Goal: Register for event/course

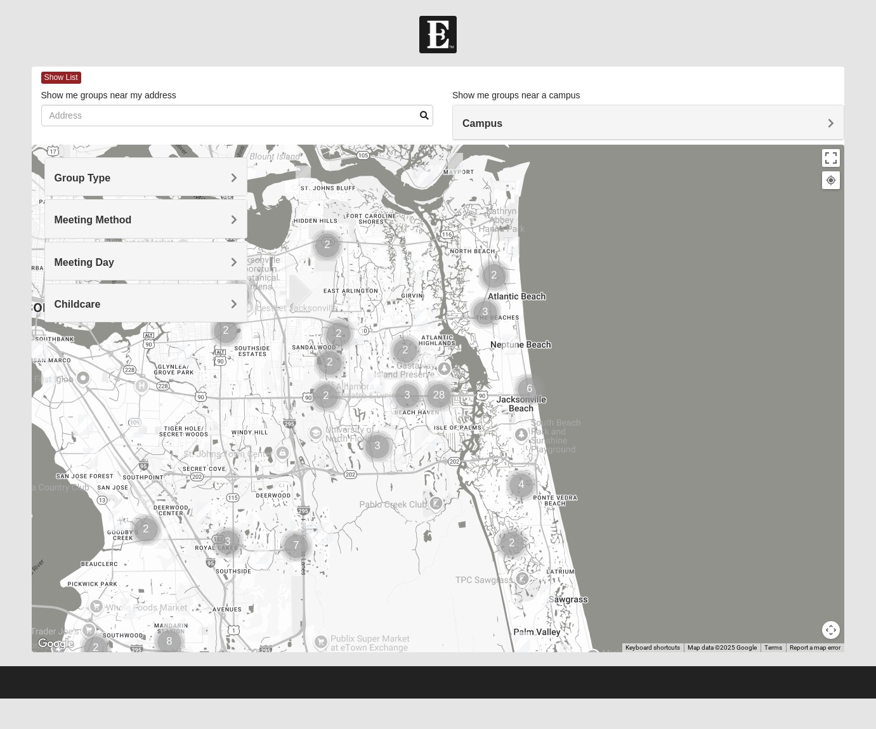
click at [111, 181] on span "Group Type" at bounding box center [83, 178] width 56 height 11
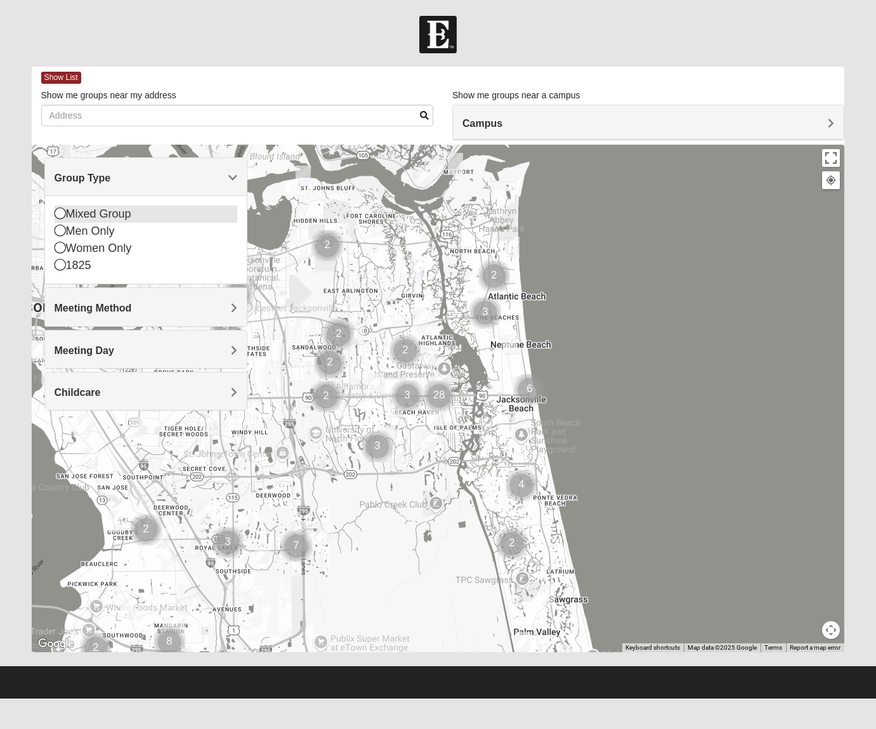
click at [63, 217] on icon at bounding box center [60, 212] width 11 height 11
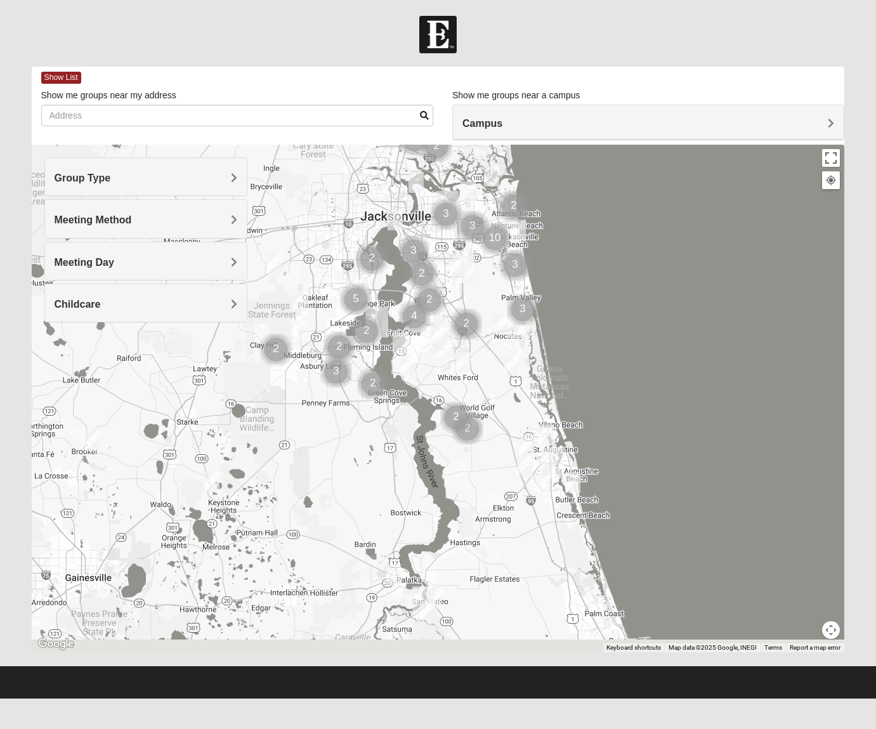
drag, startPoint x: 587, startPoint y: 452, endPoint x: 607, endPoint y: 244, distance: 209.7
click at [607, 244] on div at bounding box center [438, 399] width 813 height 508
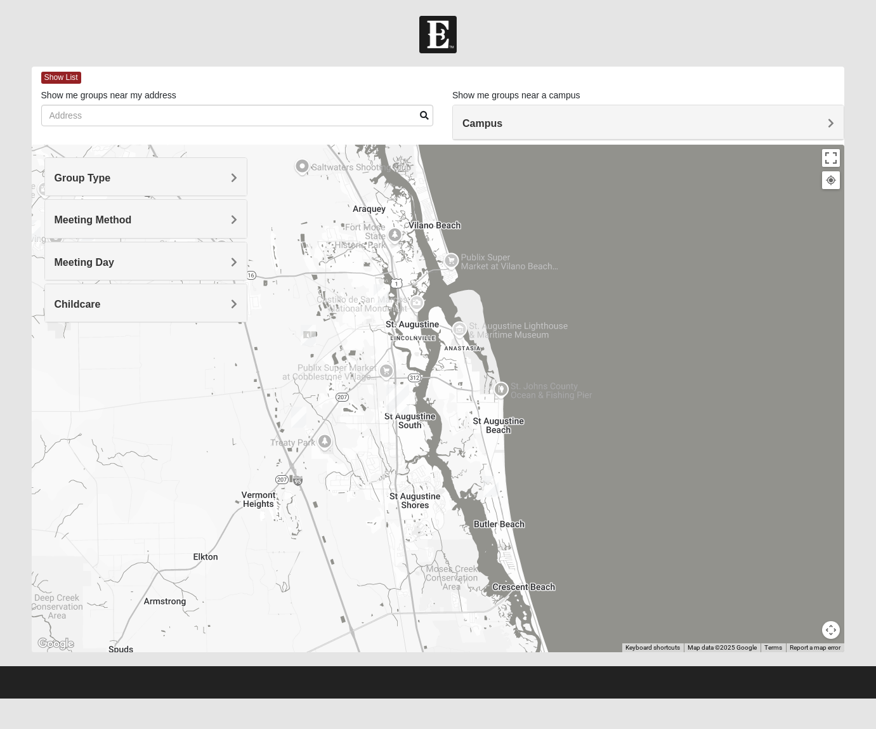
drag, startPoint x: 527, startPoint y: 492, endPoint x: 549, endPoint y: 246, distance: 247.1
click at [549, 246] on div at bounding box center [438, 399] width 813 height 508
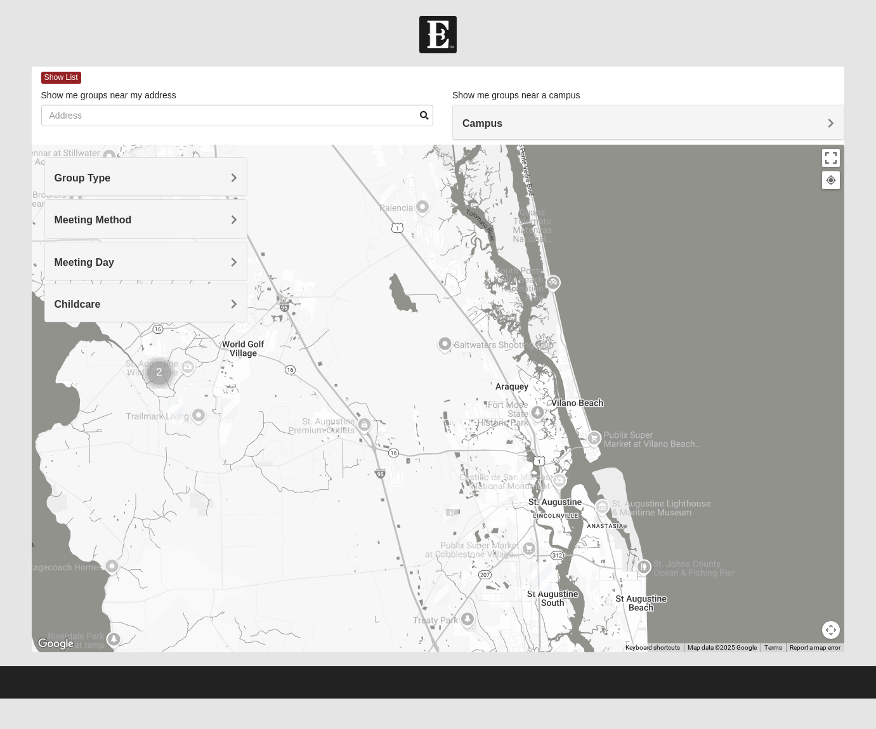
drag, startPoint x: 552, startPoint y: 249, endPoint x: 696, endPoint y: 424, distance: 227.2
click at [696, 425] on div at bounding box center [438, 399] width 813 height 508
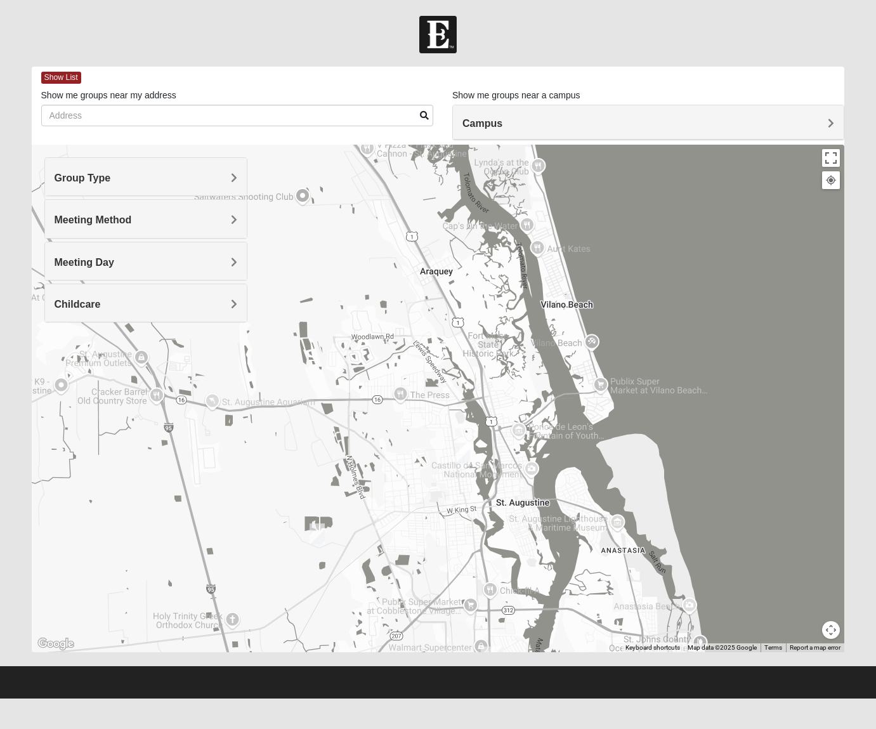
drag, startPoint x: 608, startPoint y: 429, endPoint x: 717, endPoint y: 353, distance: 133.0
click at [717, 353] on div at bounding box center [438, 399] width 813 height 508
click at [461, 452] on img "Mixed Richardson 32084" at bounding box center [462, 453] width 15 height 21
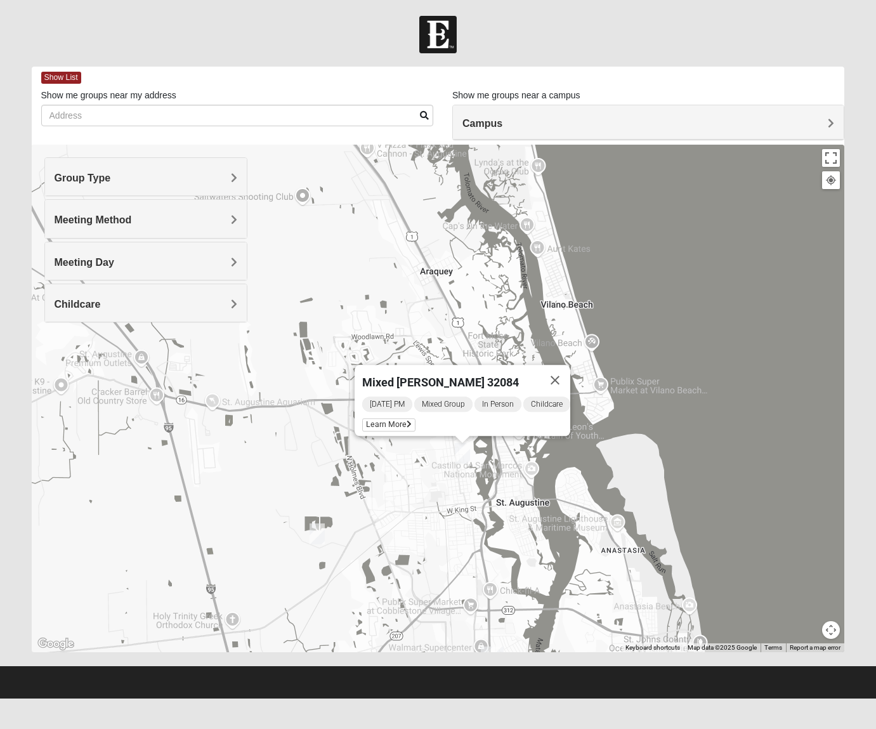
click at [317, 534] on img "Mixed Marenco 32084" at bounding box center [317, 533] width 15 height 21
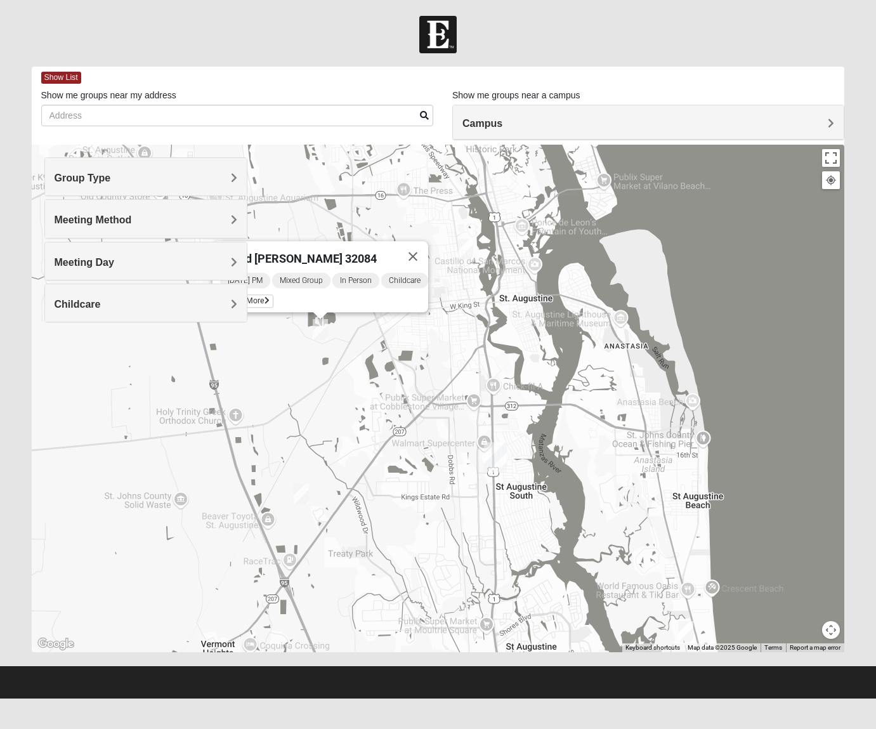
drag, startPoint x: 579, startPoint y: 478, endPoint x: 582, endPoint y: 272, distance: 206.2
click at [582, 272] on div "Mixed Marenco 32084 Friday PM Mixed Group In Person Childcare Learn More" at bounding box center [438, 399] width 813 height 508
click at [299, 489] on img "Mixed Noteware 32084" at bounding box center [301, 493] width 15 height 21
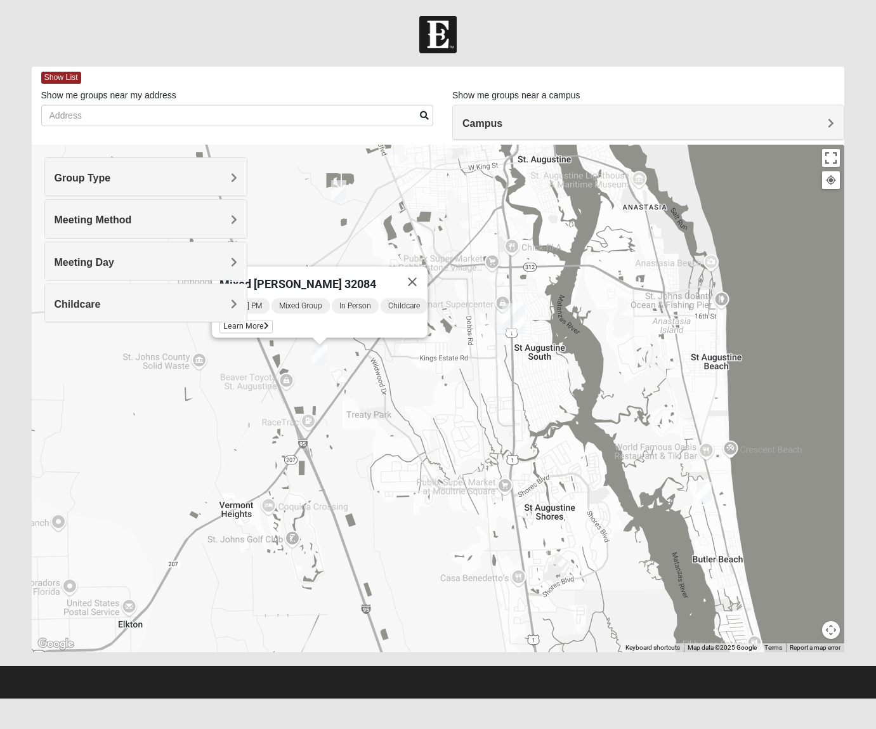
drag, startPoint x: 569, startPoint y: 495, endPoint x: 586, endPoint y: 358, distance: 138.0
click at [586, 358] on div "Mixed Noteware 32084 Friday PM Mixed Group In Person Childcare Learn More" at bounding box center [438, 399] width 813 height 508
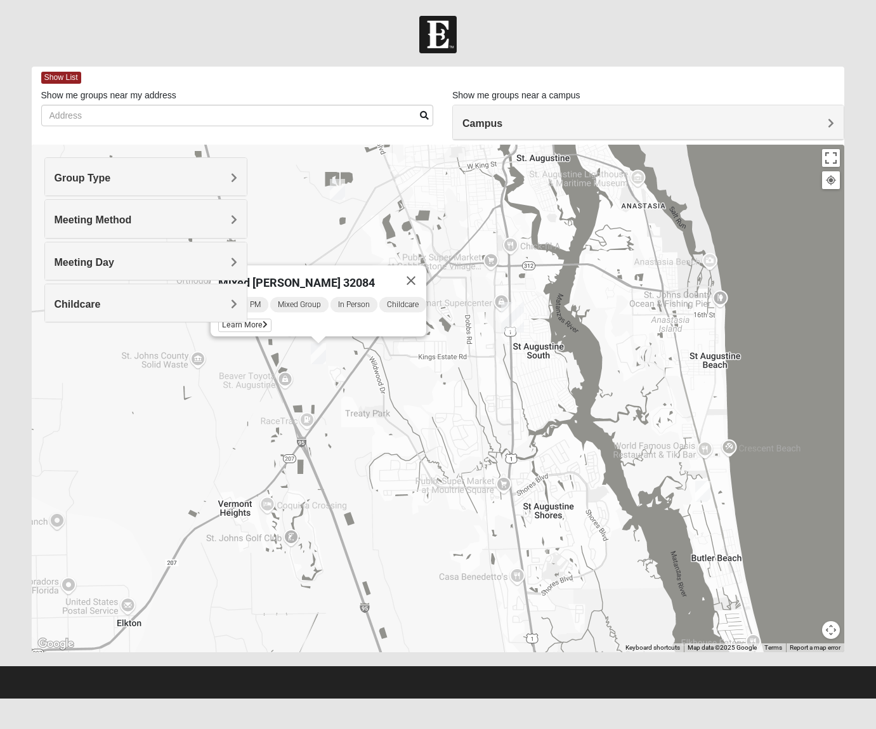
click at [705, 493] on img "Mixed Tant 32080" at bounding box center [702, 491] width 15 height 21
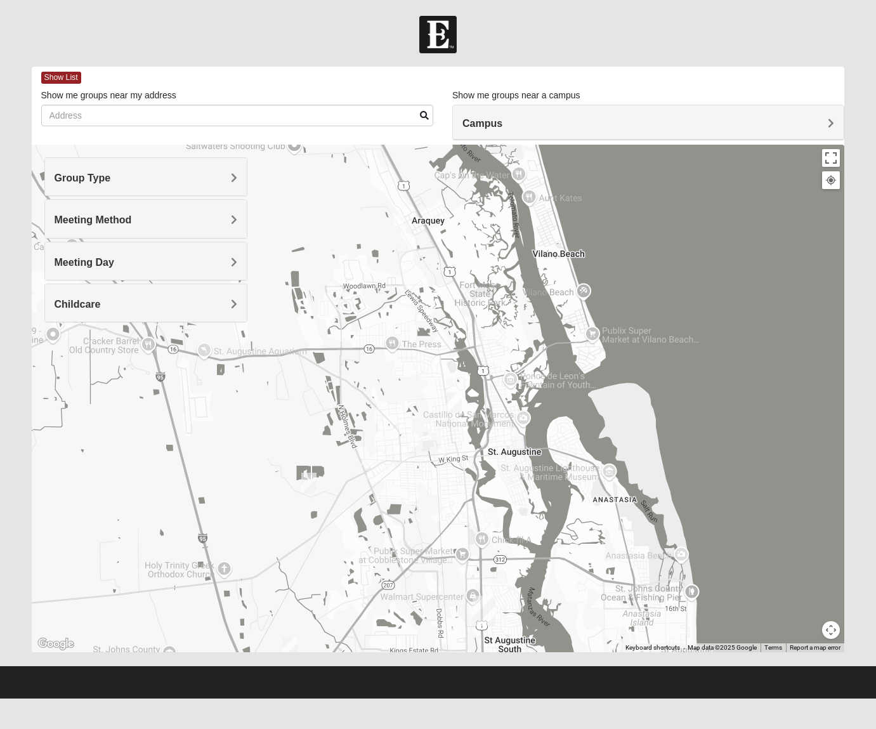
drag, startPoint x: 557, startPoint y: 269, endPoint x: 550, endPoint y: 566, distance: 297.0
click at [550, 566] on div "Mixed Tant 32080 Wednesday PM Mixed Group In Person No Childcare Learn More" at bounding box center [438, 399] width 813 height 508
click at [456, 402] on img "Mixed Richardson 32084" at bounding box center [454, 402] width 15 height 21
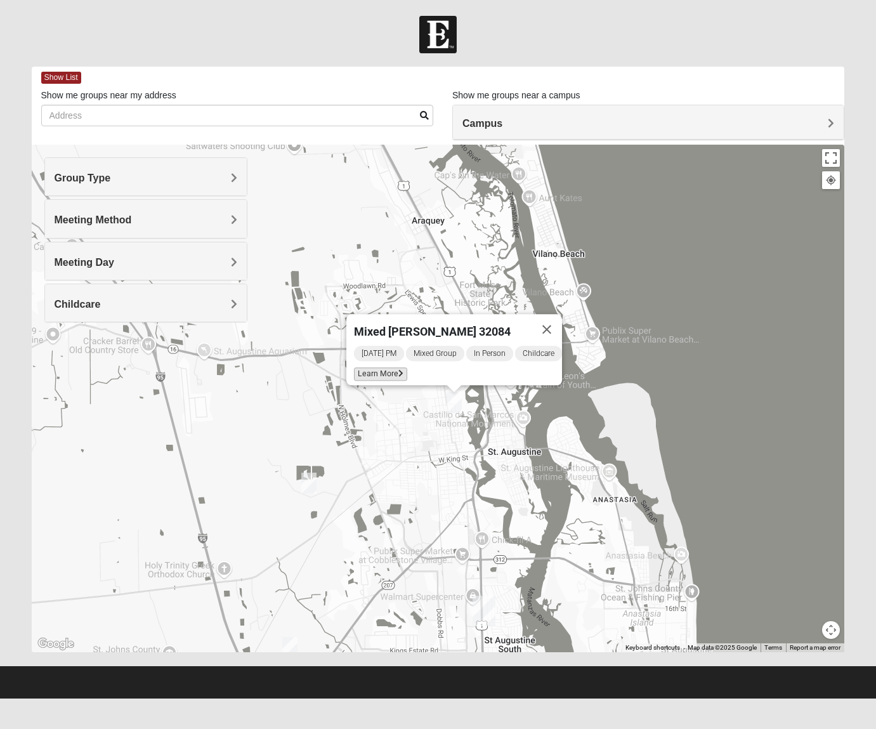
click at [384, 367] on span "Learn More" at bounding box center [380, 373] width 53 height 13
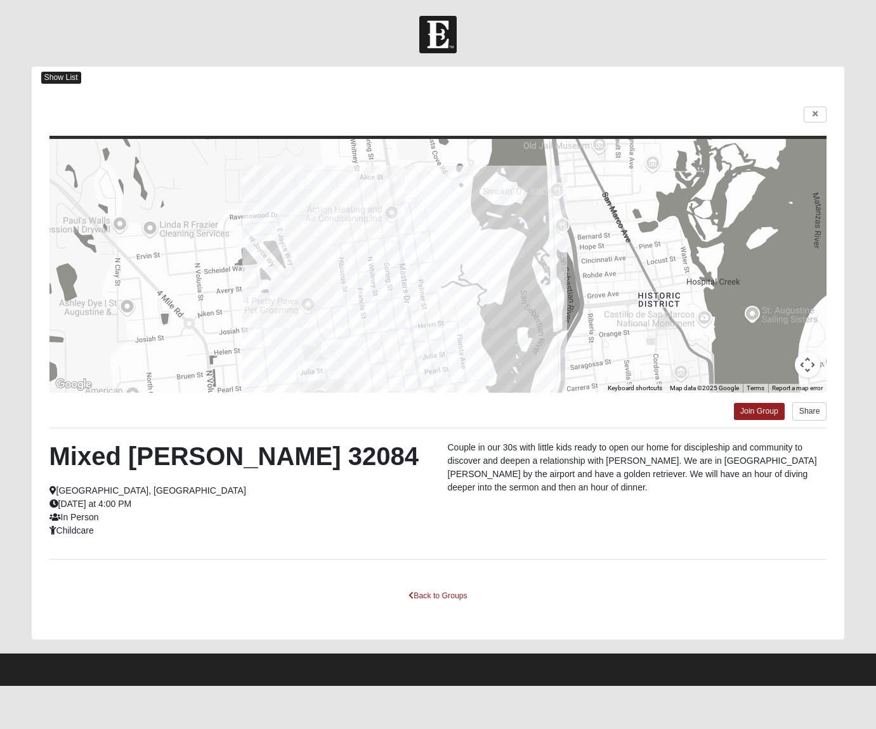
click at [56, 77] on span "Show List" at bounding box center [61, 78] width 40 height 12
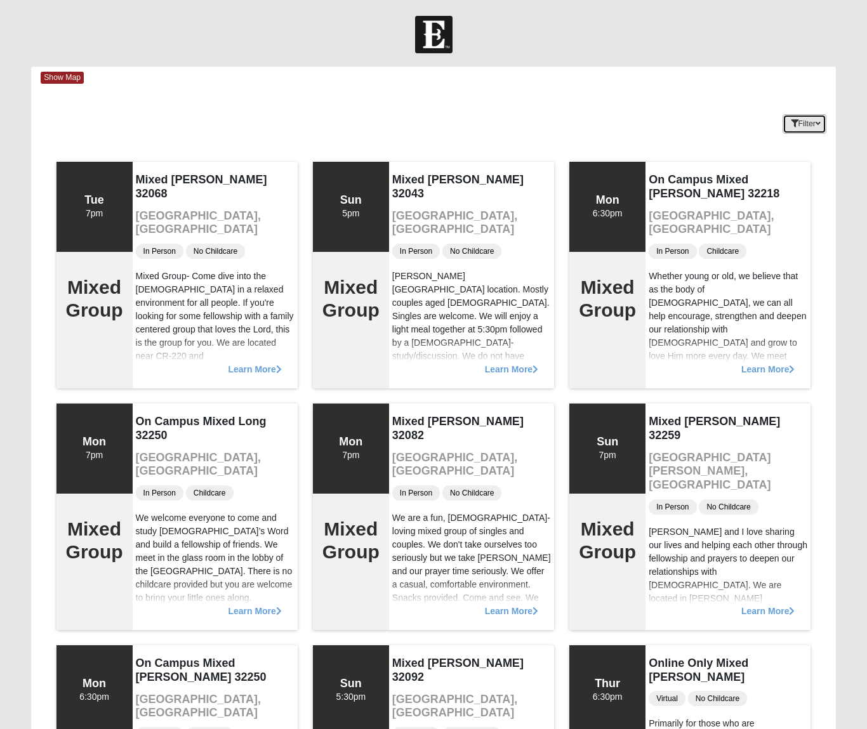
click at [816, 121] on icon "button" at bounding box center [817, 124] width 5 height 8
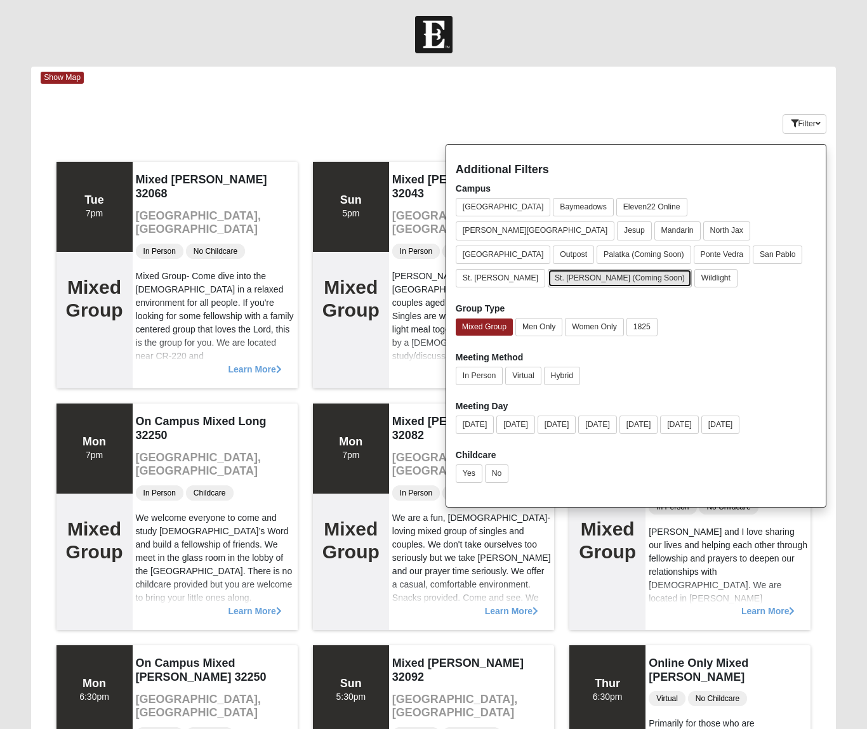
click at [568, 269] on button "St. [PERSON_NAME] (Coming Soon)" at bounding box center [619, 278] width 144 height 18
click at [503, 318] on button "Mixed Group" at bounding box center [483, 326] width 57 height 17
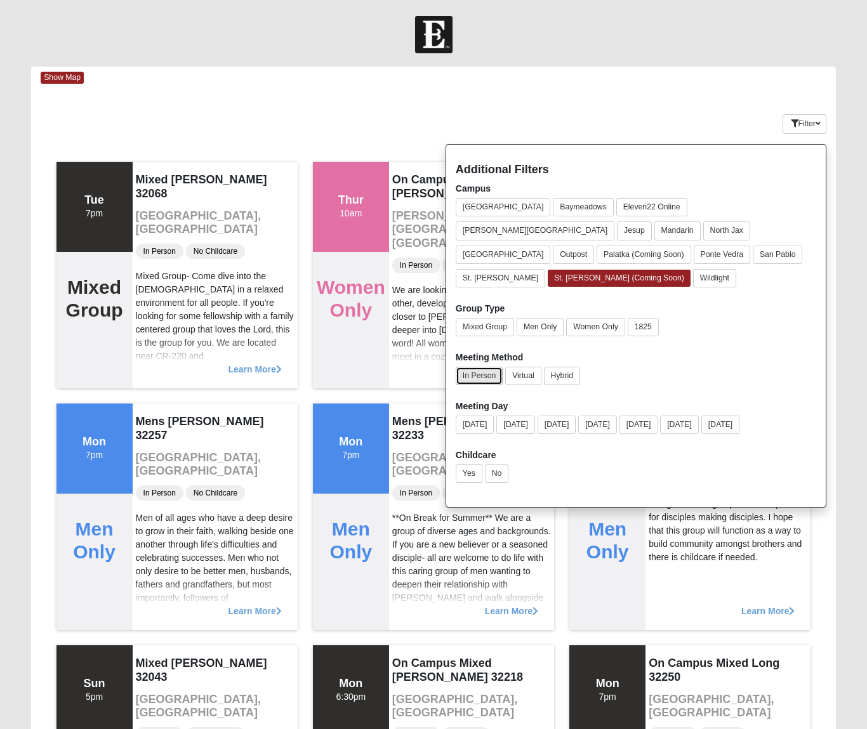
click at [485, 367] on button "In Person" at bounding box center [478, 376] width 47 height 18
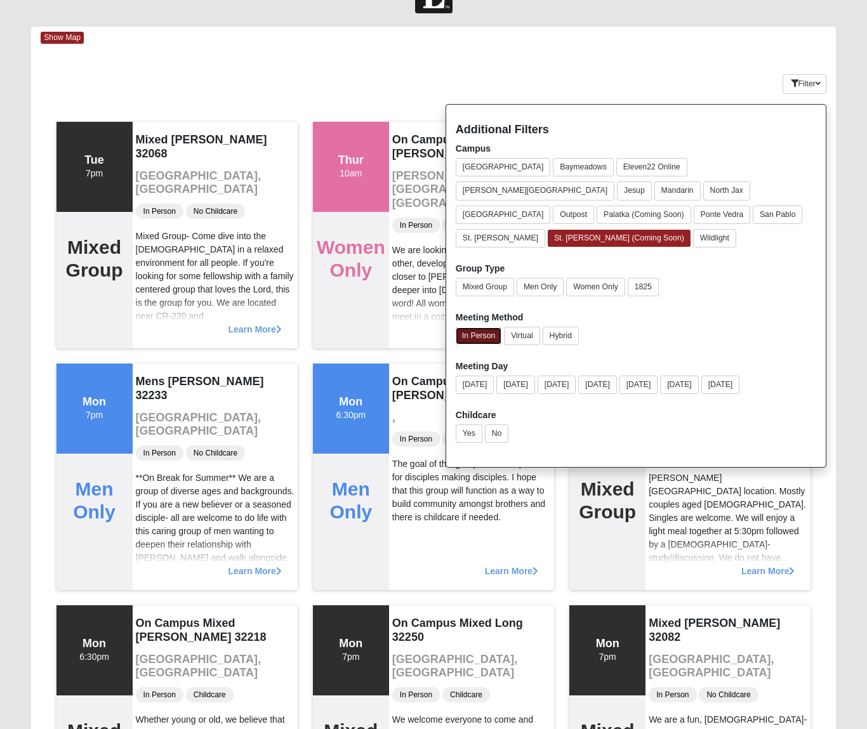
scroll to position [39, 0]
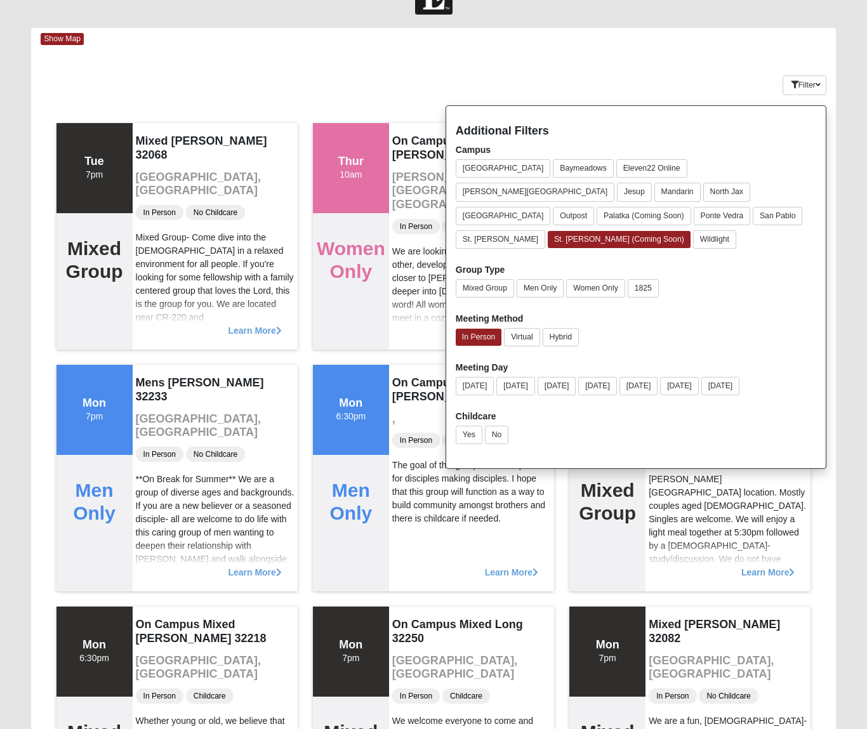
click at [671, 72] on div "Keywords Filter Additional Filters Campus Arlington Baymeadows Eleven22 Online …" at bounding box center [433, 83] width 804 height 46
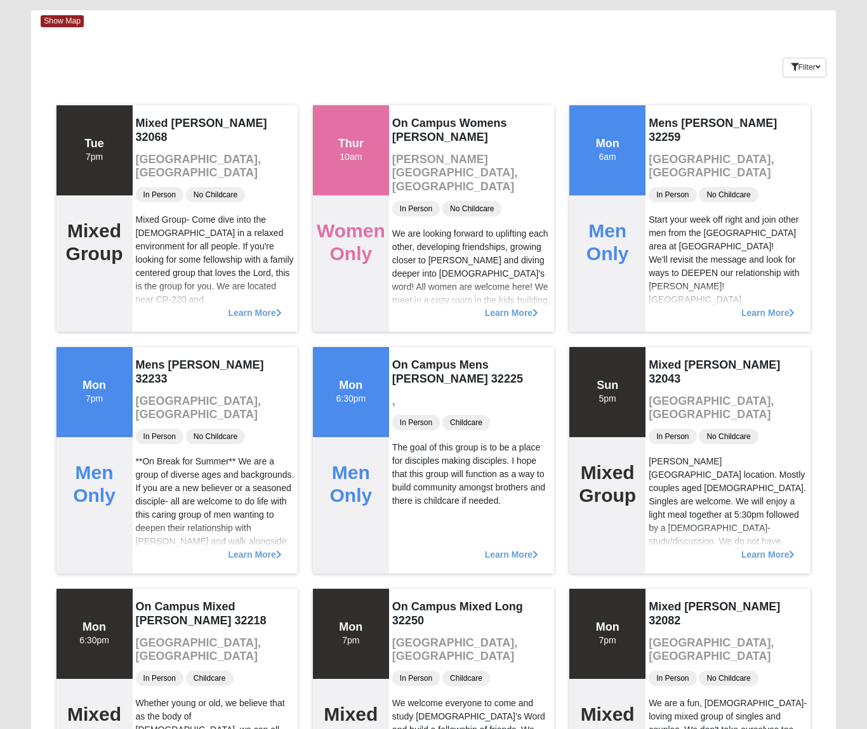
scroll to position [0, 0]
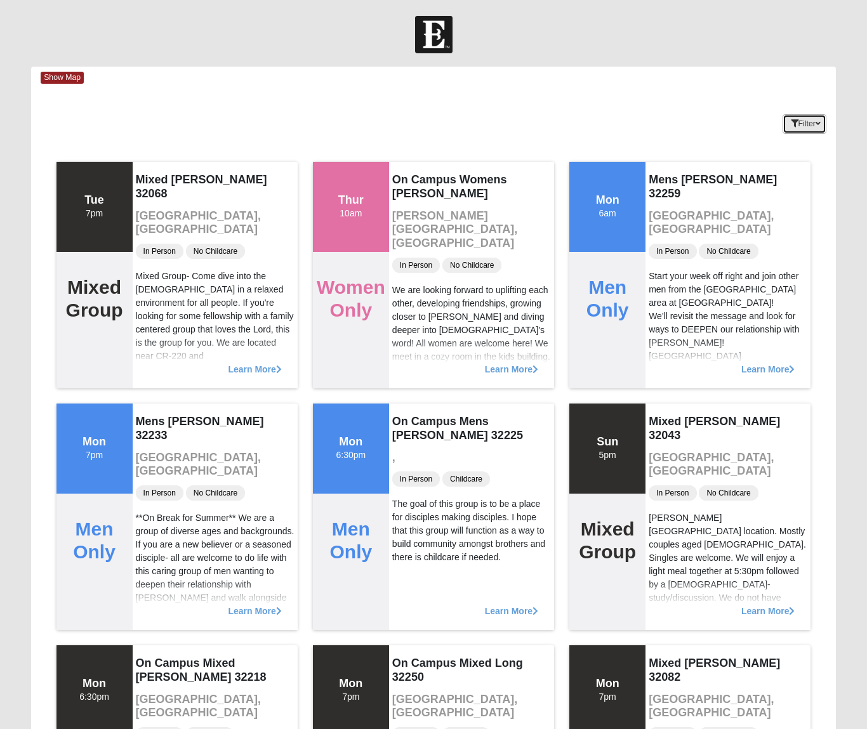
click at [817, 122] on icon "button" at bounding box center [817, 124] width 5 height 8
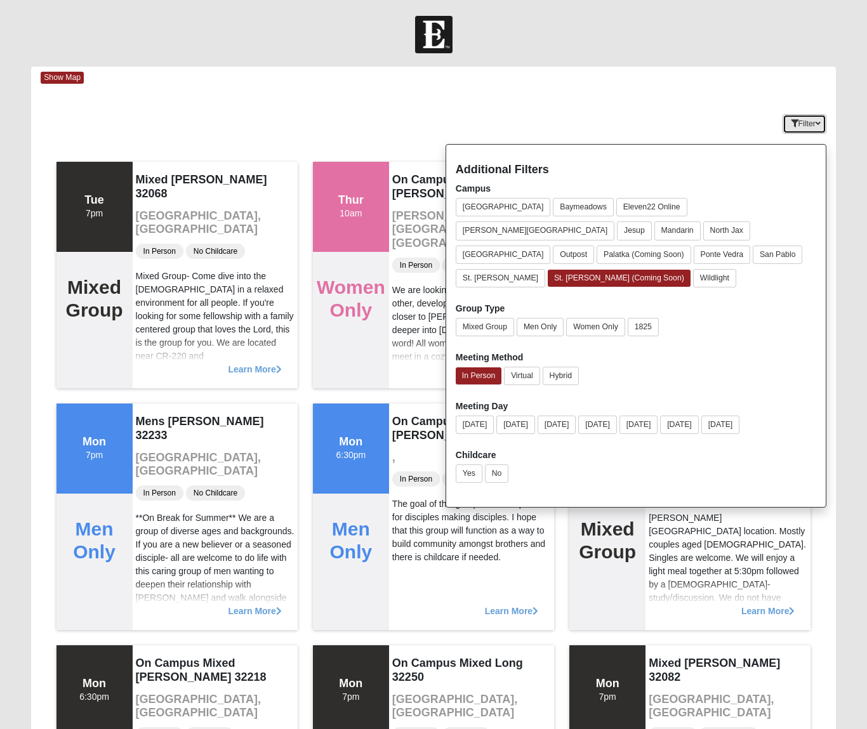
click at [790, 123] on icon "button" at bounding box center [794, 124] width 8 height 8
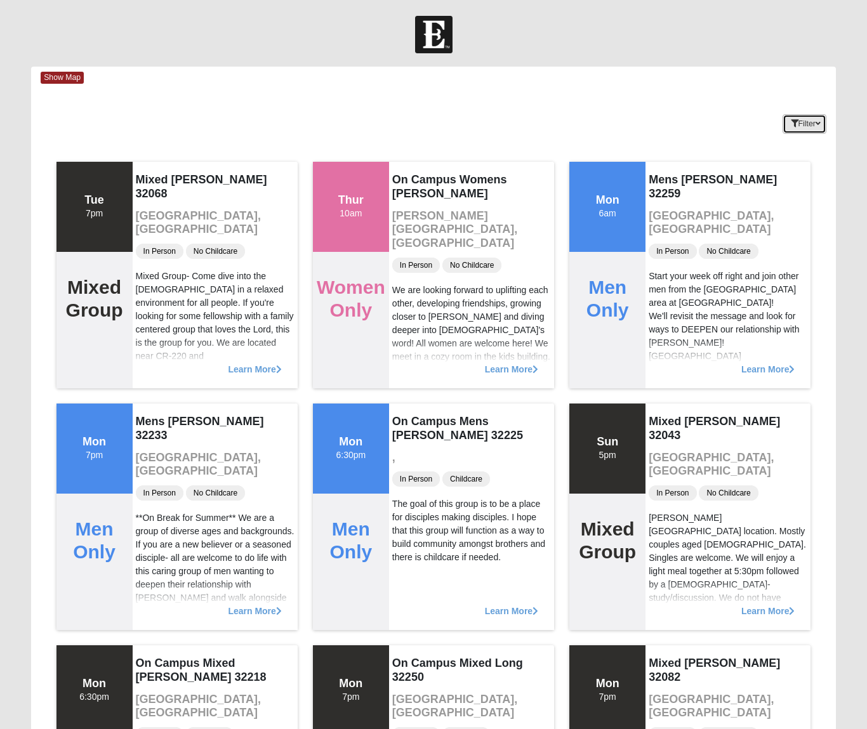
click at [816, 124] on icon "button" at bounding box center [817, 124] width 5 height 8
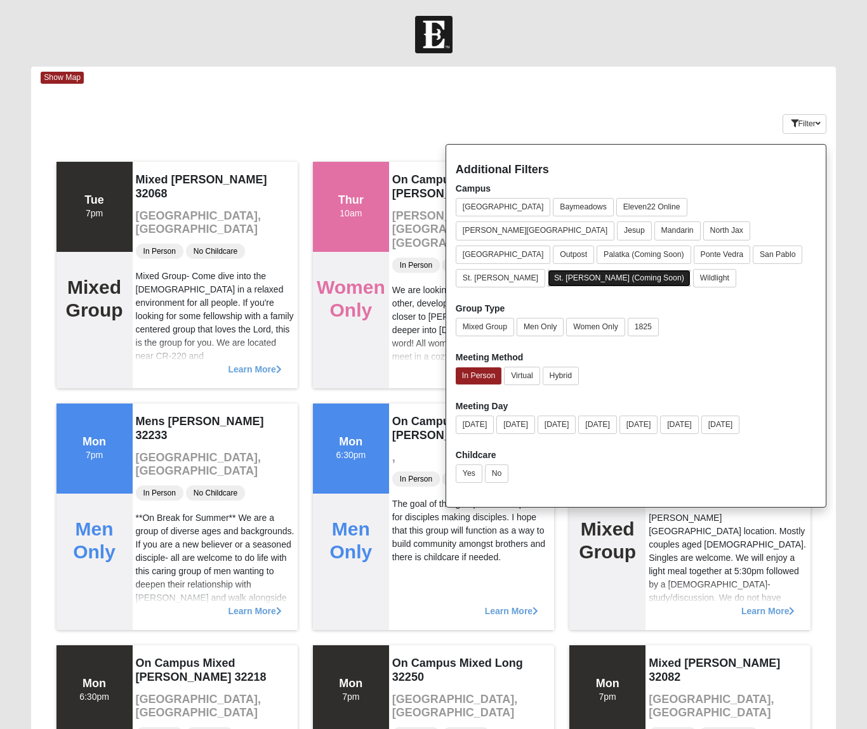
click at [562, 270] on button "St. [PERSON_NAME] (Coming Soon)" at bounding box center [618, 278] width 143 height 17
click at [490, 318] on button "Mixed Group" at bounding box center [484, 327] width 58 height 18
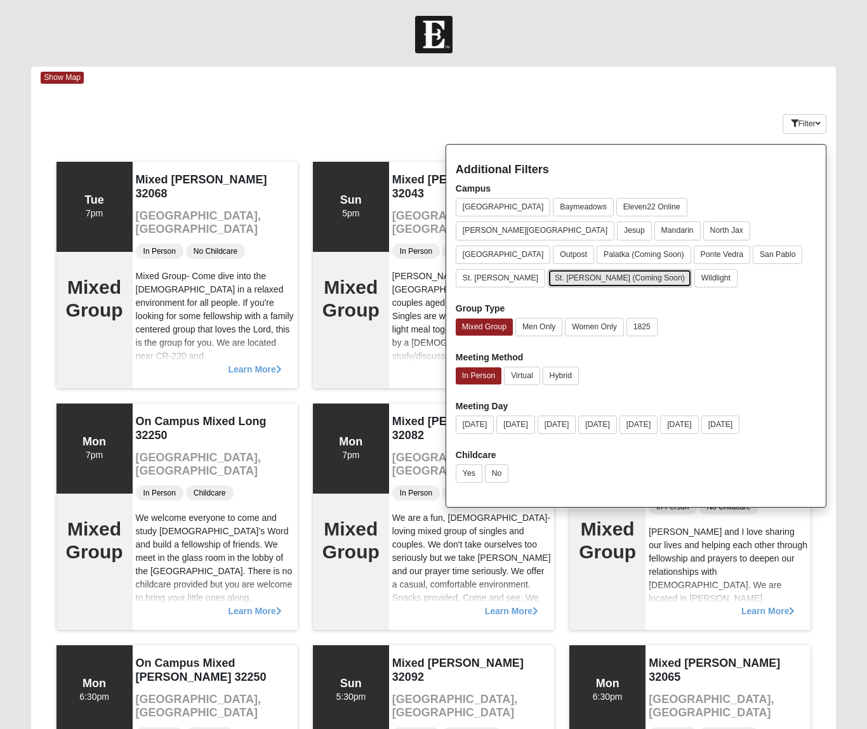
click at [547, 269] on button "St. [PERSON_NAME] (Coming Soon)" at bounding box center [619, 278] width 144 height 18
click at [547, 270] on button "St. [PERSON_NAME] (Coming Soon)" at bounding box center [618, 278] width 143 height 17
click at [547, 269] on button "St. [PERSON_NAME] (Coming Soon)" at bounding box center [619, 278] width 144 height 18
click at [693, 269] on button "Wildlight" at bounding box center [714, 278] width 43 height 18
click at [601, 269] on button "St. [PERSON_NAME] (Coming Soon)" at bounding box center [619, 278] width 144 height 18
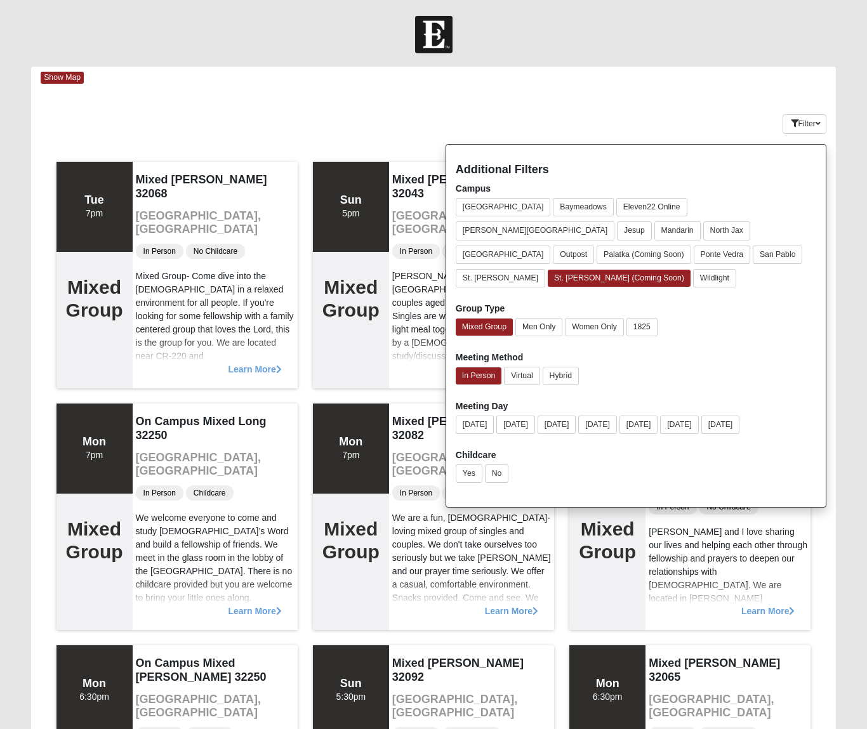
click at [687, 114] on div "Keywords Filter Additional Filters Campus Arlington Baymeadows Eleven22 Online …" at bounding box center [433, 121] width 804 height 46
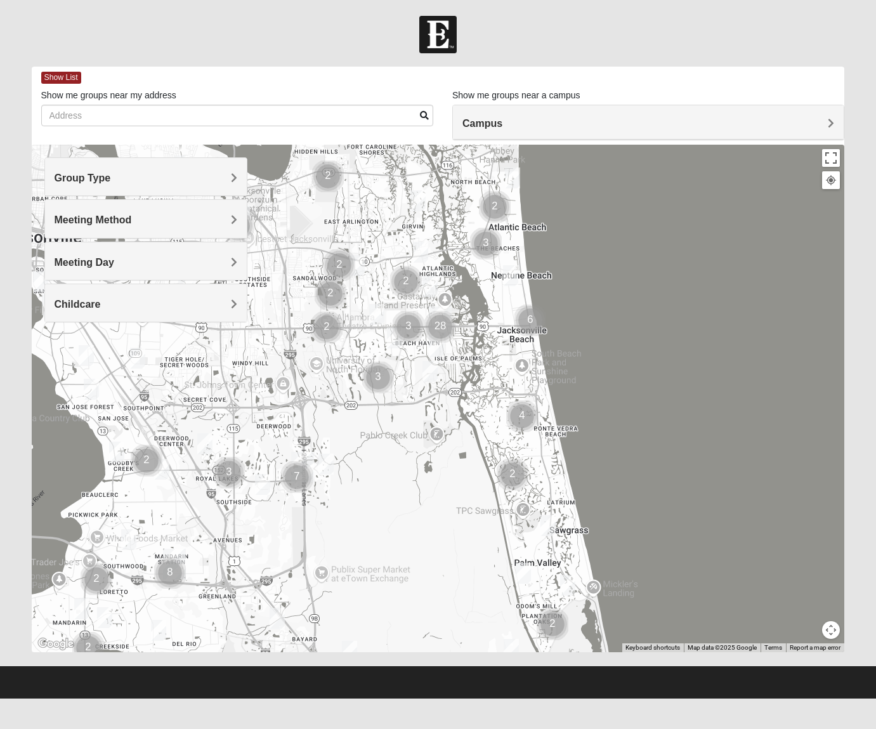
drag, startPoint x: 579, startPoint y: 308, endPoint x: 581, endPoint y: 181, distance: 126.9
click at [581, 182] on div at bounding box center [438, 399] width 813 height 508
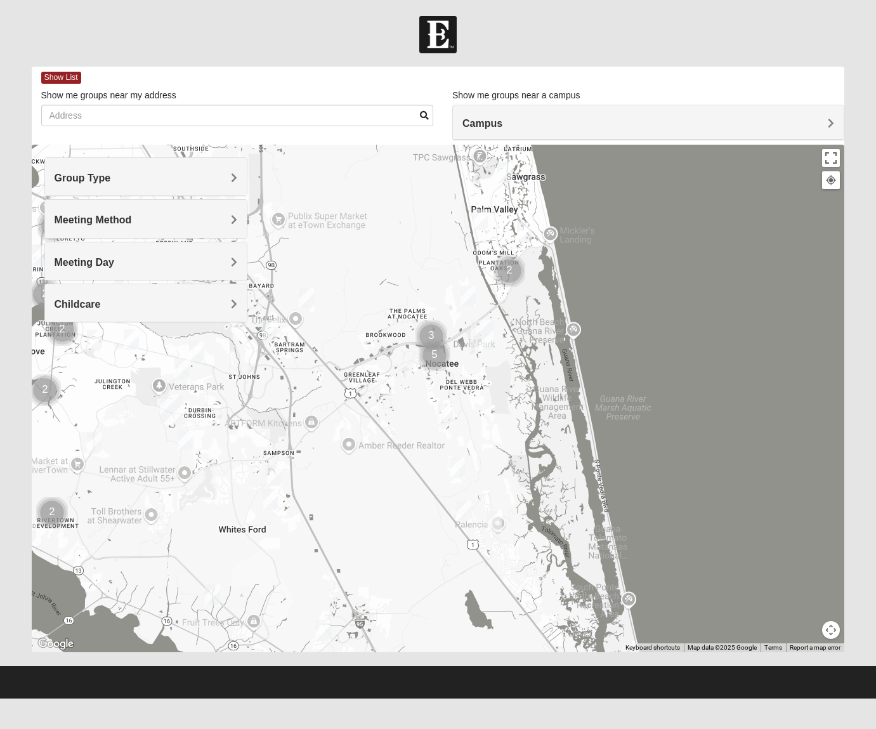
drag, startPoint x: 629, startPoint y: 348, endPoint x: 610, endPoint y: 93, distance: 256.3
click at [610, 93] on div "Show List Loading Groups Keywords Filter Additional Filters Campus Arlington Ba…" at bounding box center [438, 360] width 813 height 586
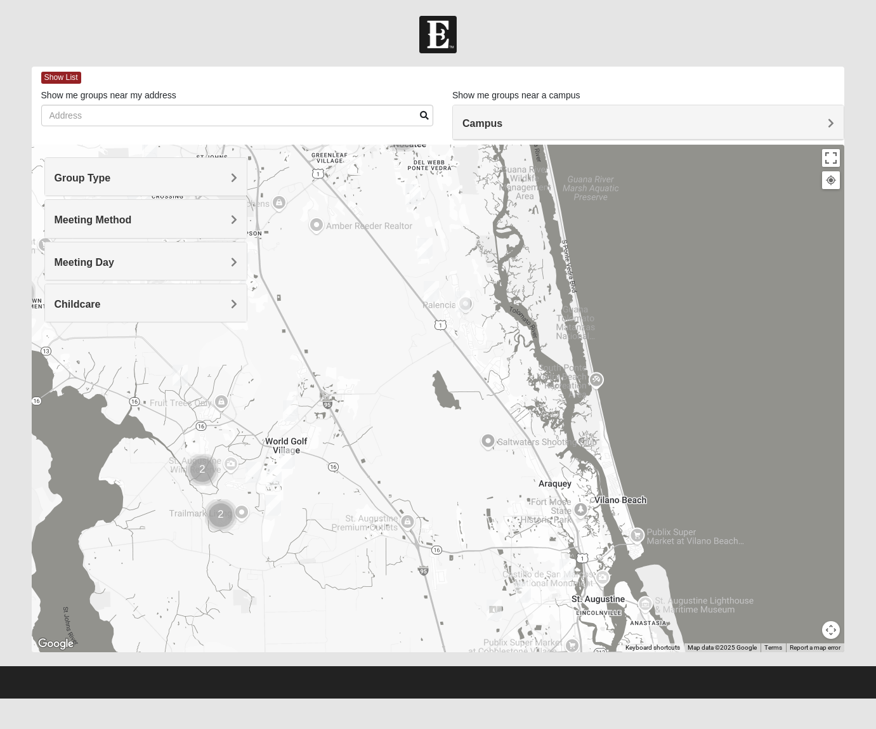
drag, startPoint x: 668, startPoint y: 351, endPoint x: 627, endPoint y: 145, distance: 210.9
click at [627, 145] on div at bounding box center [438, 399] width 813 height 508
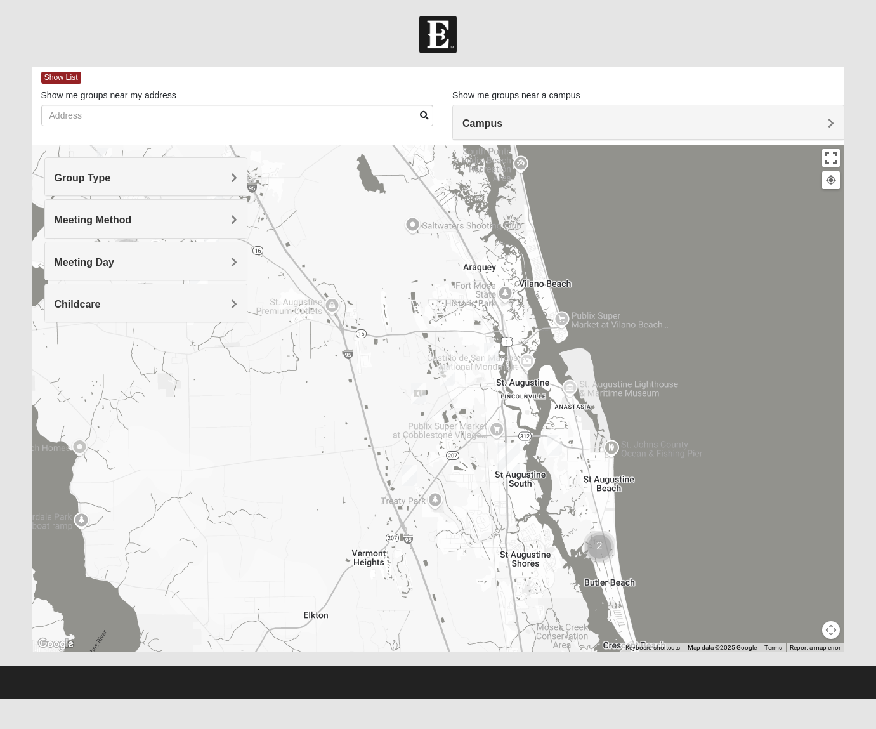
drag, startPoint x: 715, startPoint y: 440, endPoint x: 639, endPoint y: 224, distance: 229.1
click at [639, 224] on div at bounding box center [438, 399] width 813 height 508
click at [490, 353] on img "Mixed Richardson 32084" at bounding box center [491, 353] width 15 height 21
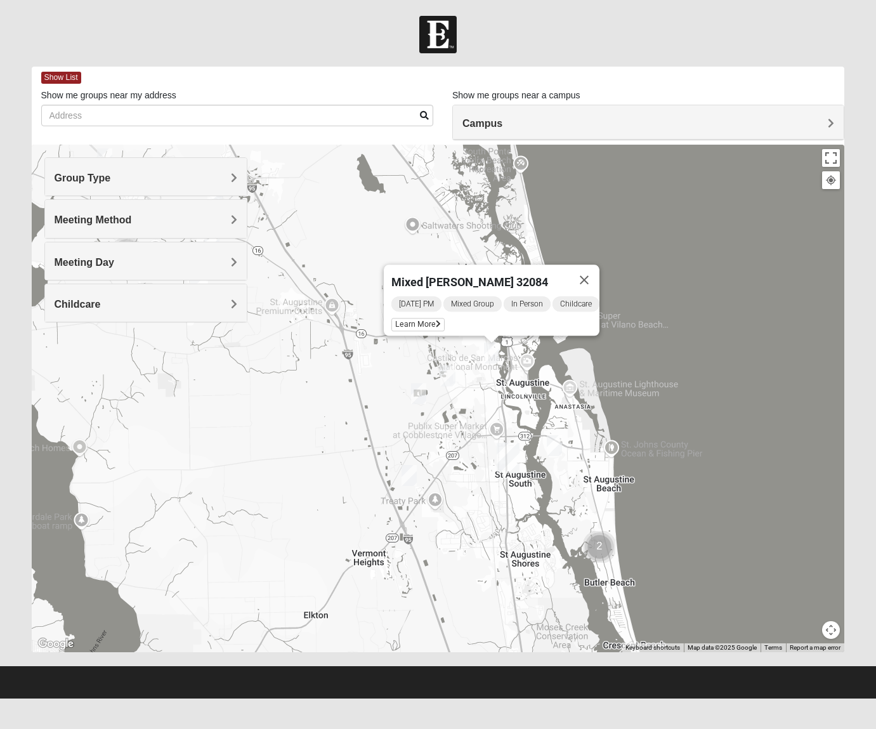
click at [464, 299] on span "Mixed Group" at bounding box center [472, 303] width 58 height 15
click at [426, 318] on span "Learn More" at bounding box center [417, 324] width 53 height 13
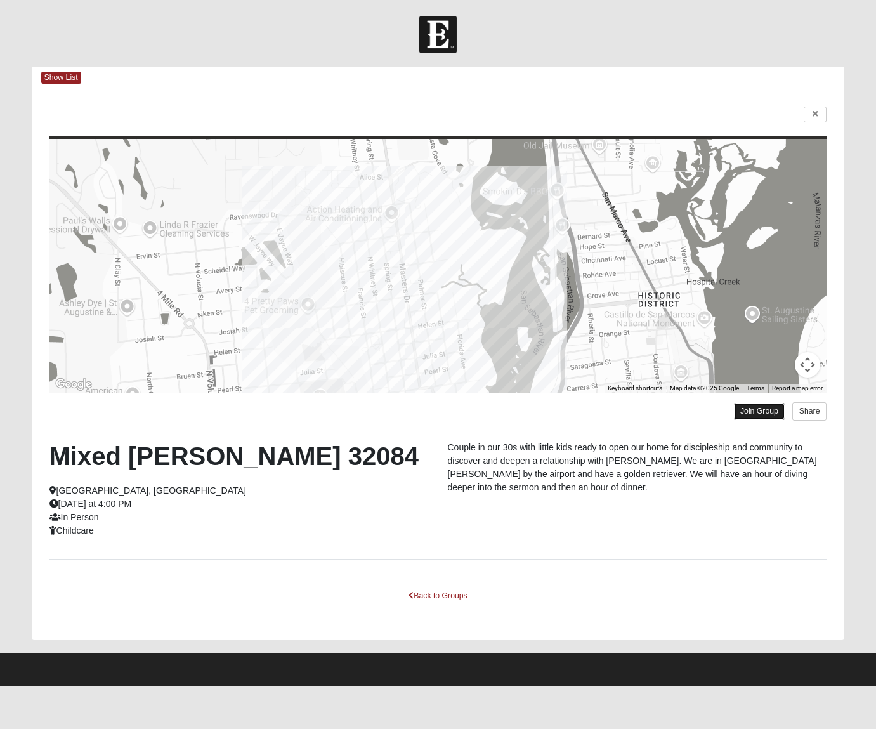
click at [749, 411] on link "Join Group" at bounding box center [759, 411] width 51 height 17
